Goal: Information Seeking & Learning: Find specific fact

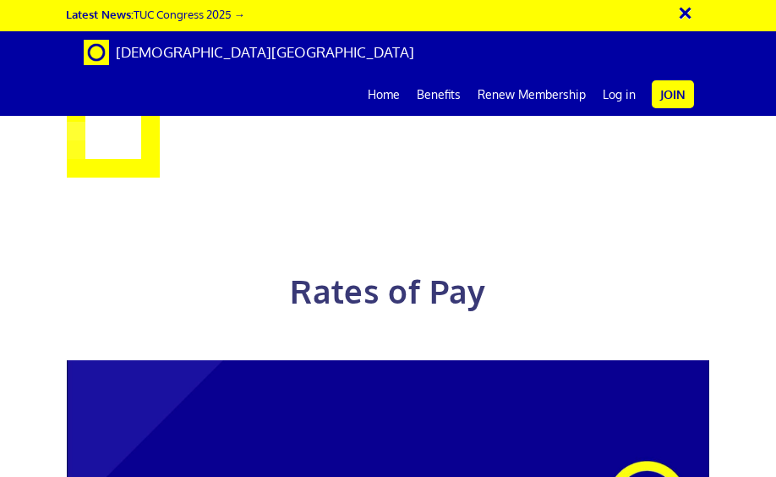
scroll to position [1112, 0]
drag, startPoint x: 537, startPoint y: 285, endPoint x: 450, endPoint y: 285, distance: 87.1
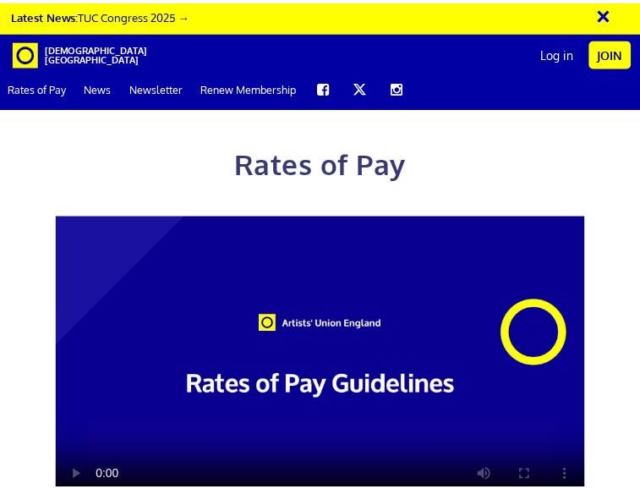
scroll to position [0, 19]
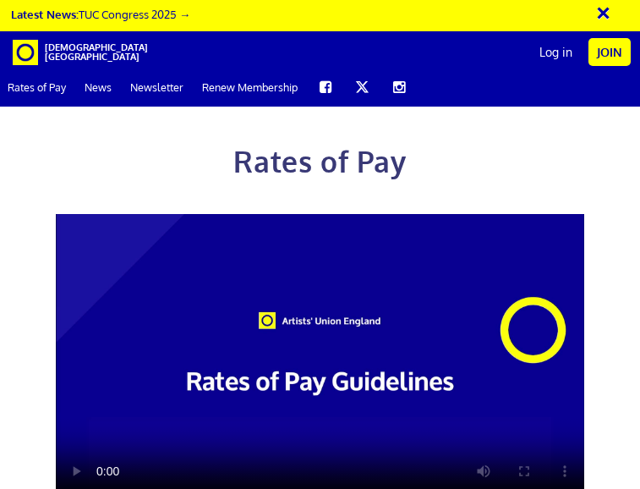
drag, startPoint x: 263, startPoint y: 255, endPoint x: 315, endPoint y: 255, distance: 51.6
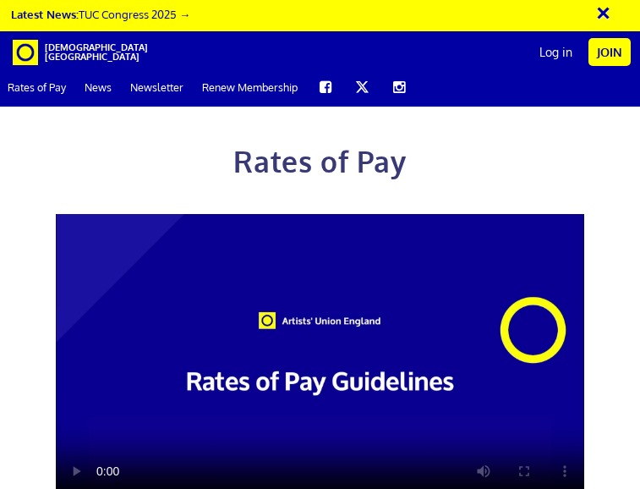
drag, startPoint x: 232, startPoint y: 359, endPoint x: 328, endPoint y: 359, distance: 96.4
drag, startPoint x: 292, startPoint y: 335, endPoint x: 323, endPoint y: 336, distance: 31.3
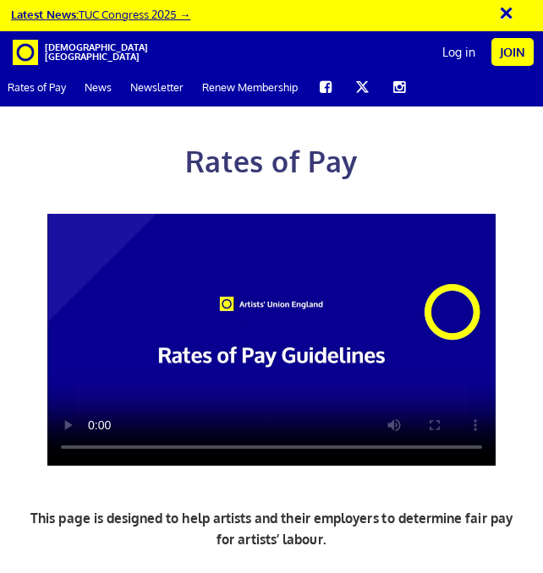
scroll to position [0, 12]
